Goal: Find specific page/section: Find specific page/section

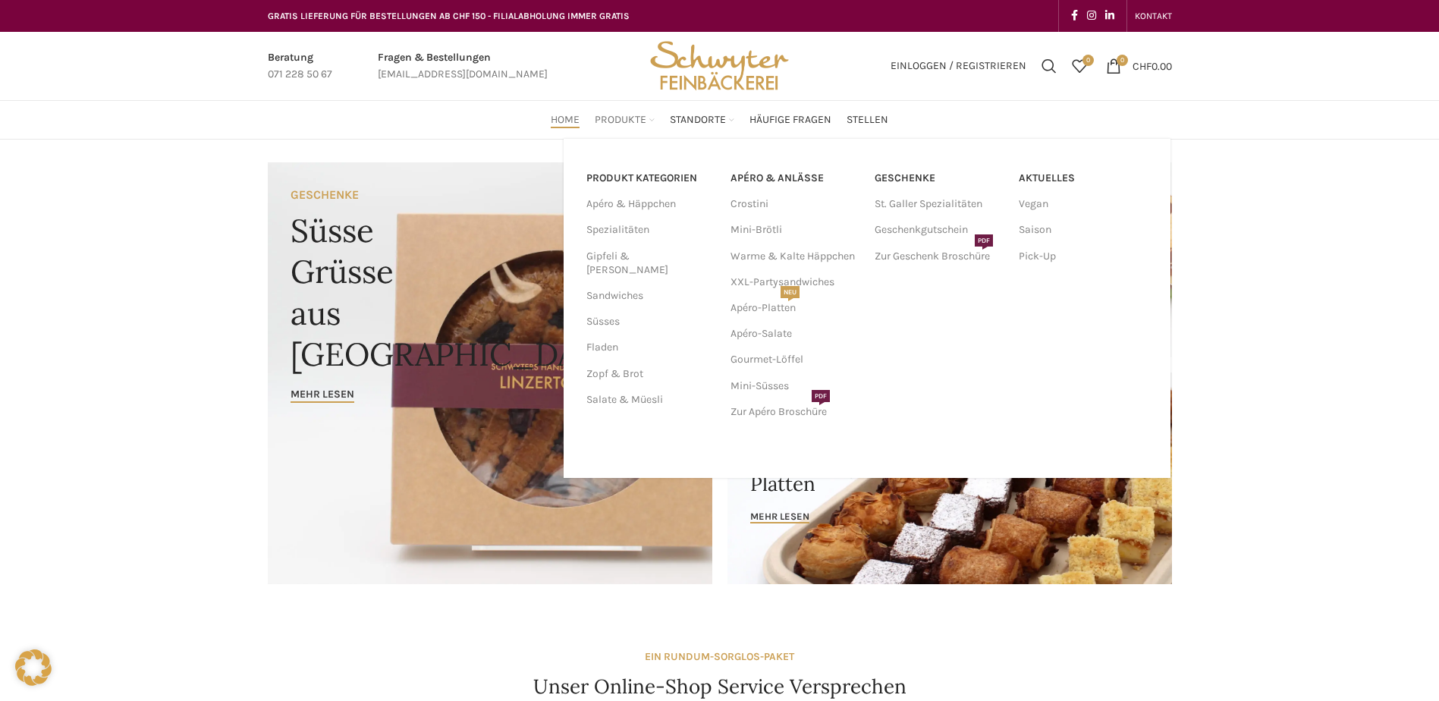
click at [610, 121] on span "Produkte" at bounding box center [621, 120] width 52 height 14
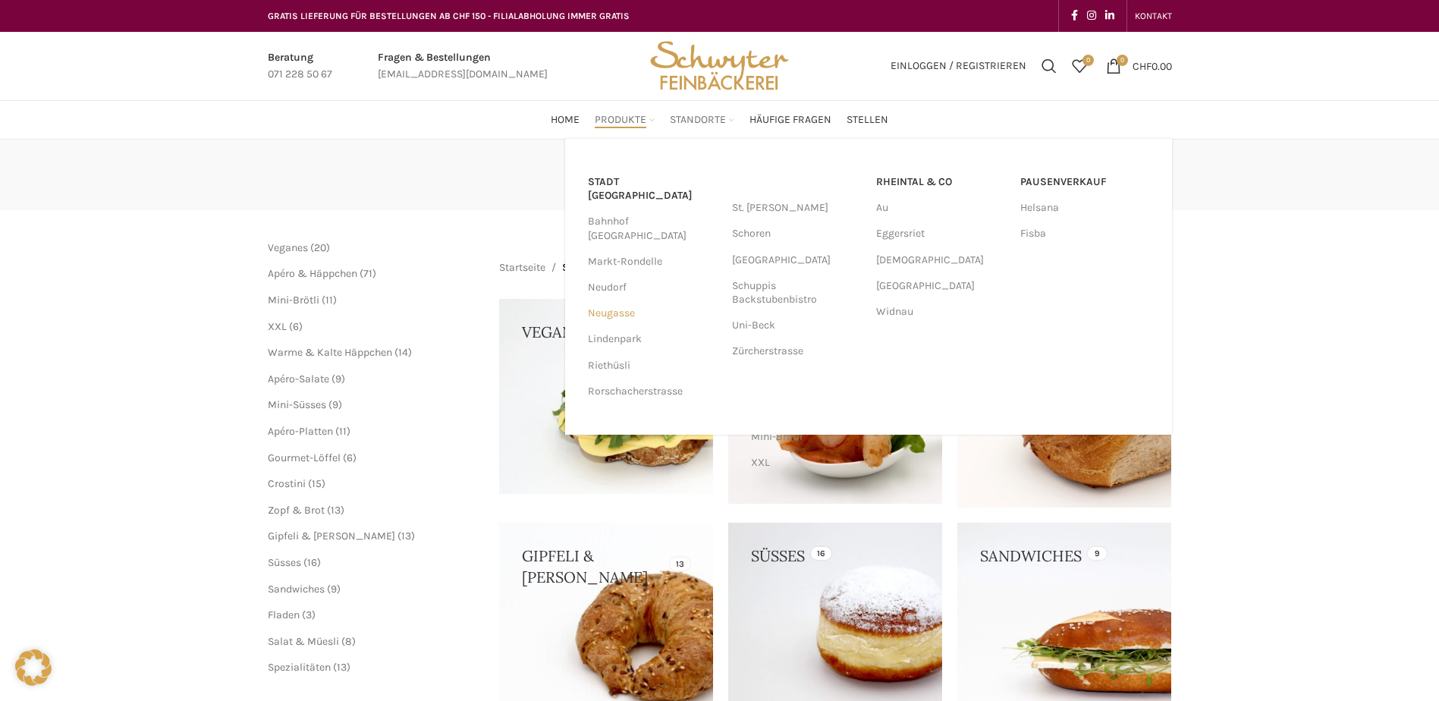
click at [621, 300] on link "Neugasse" at bounding box center [652, 313] width 129 height 26
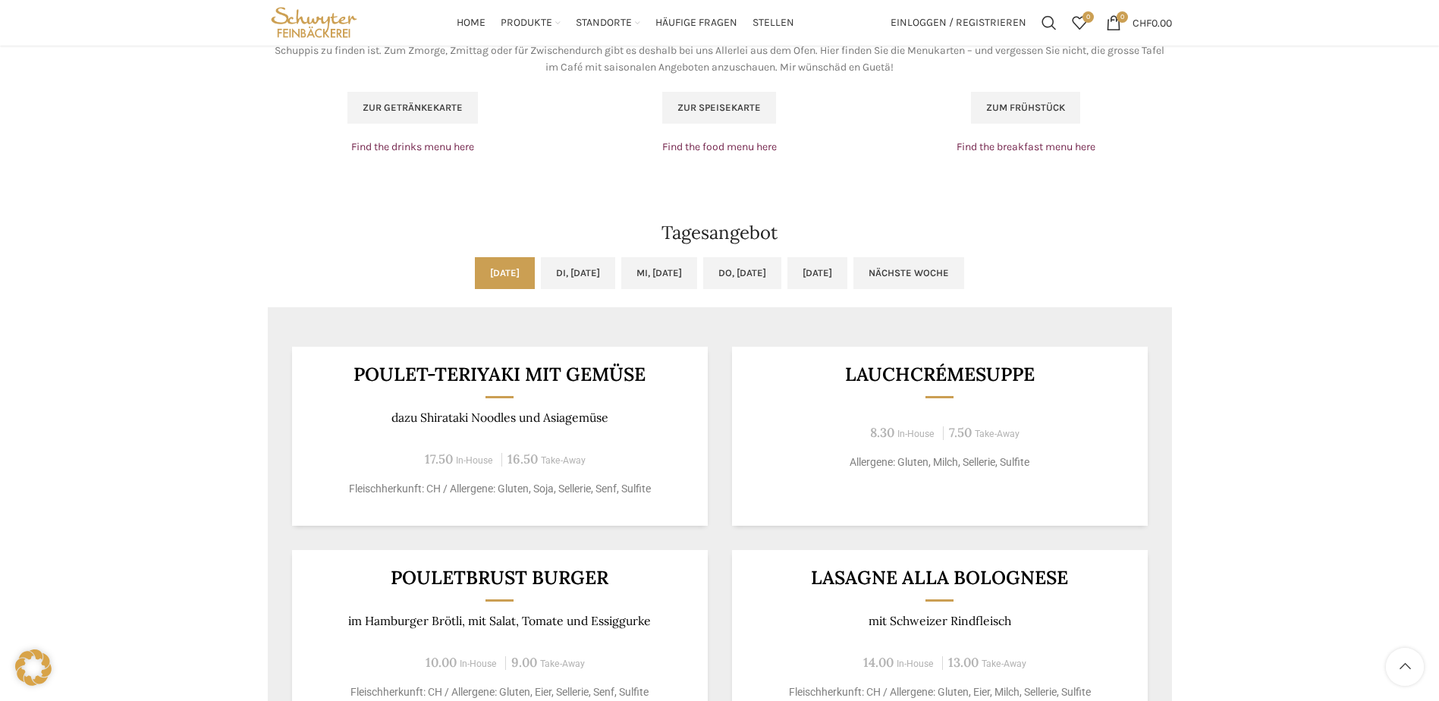
scroll to position [986, 0]
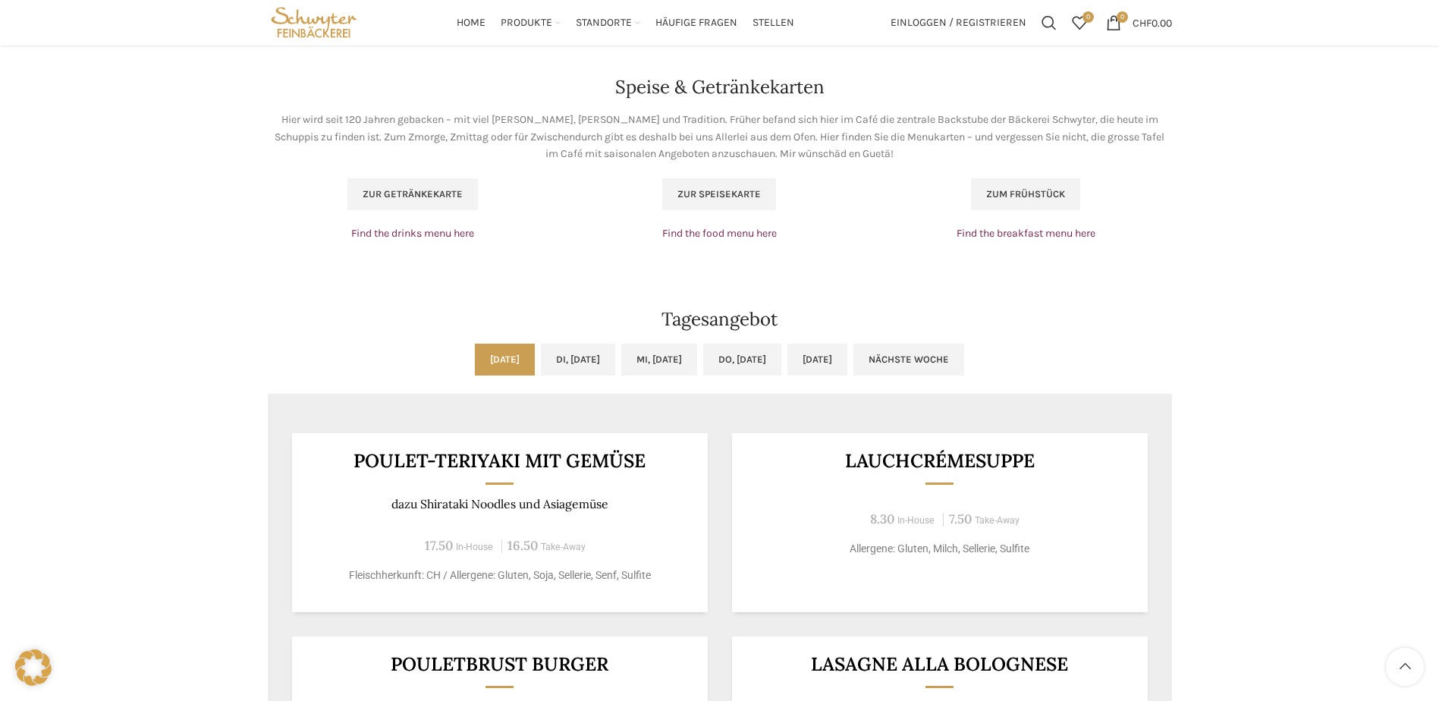
click at [559, 284] on div at bounding box center [720, 276] width 904 height 38
